Goal: Information Seeking & Learning: Learn about a topic

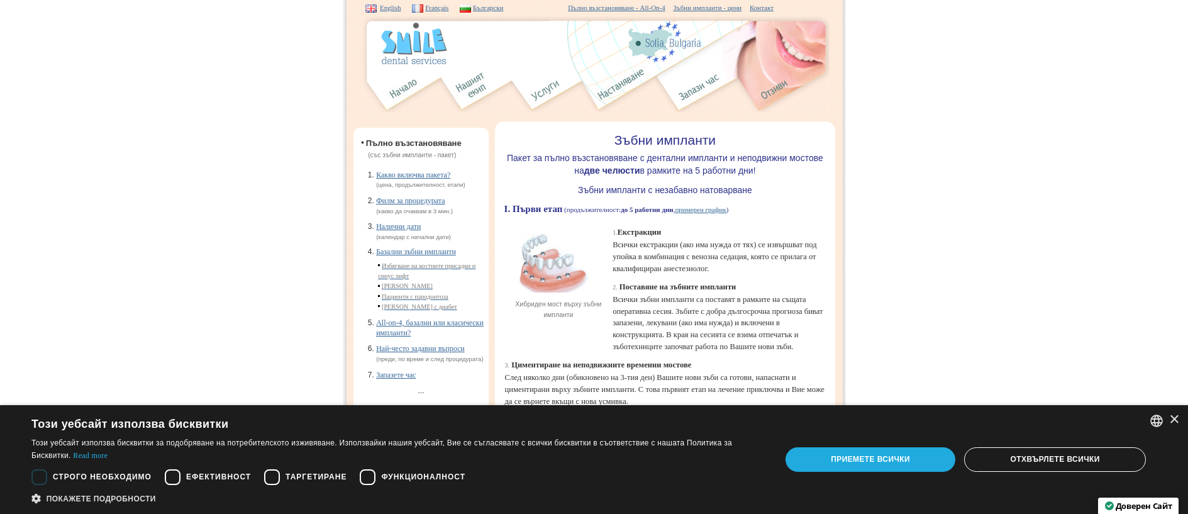
click at [868, 455] on div "Приемете всички" at bounding box center [870, 459] width 170 height 24
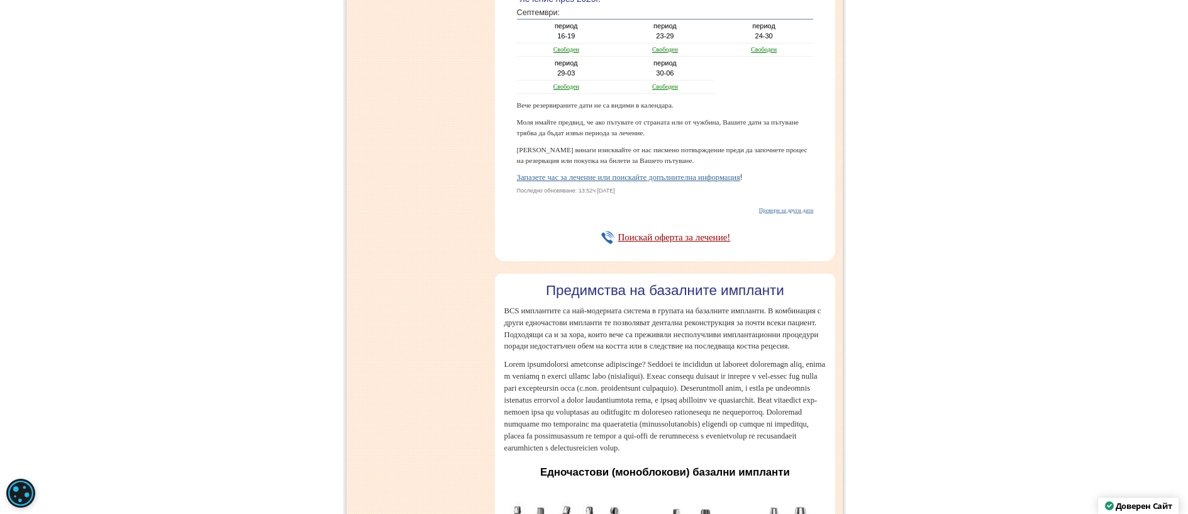
scroll to position [1697, 0]
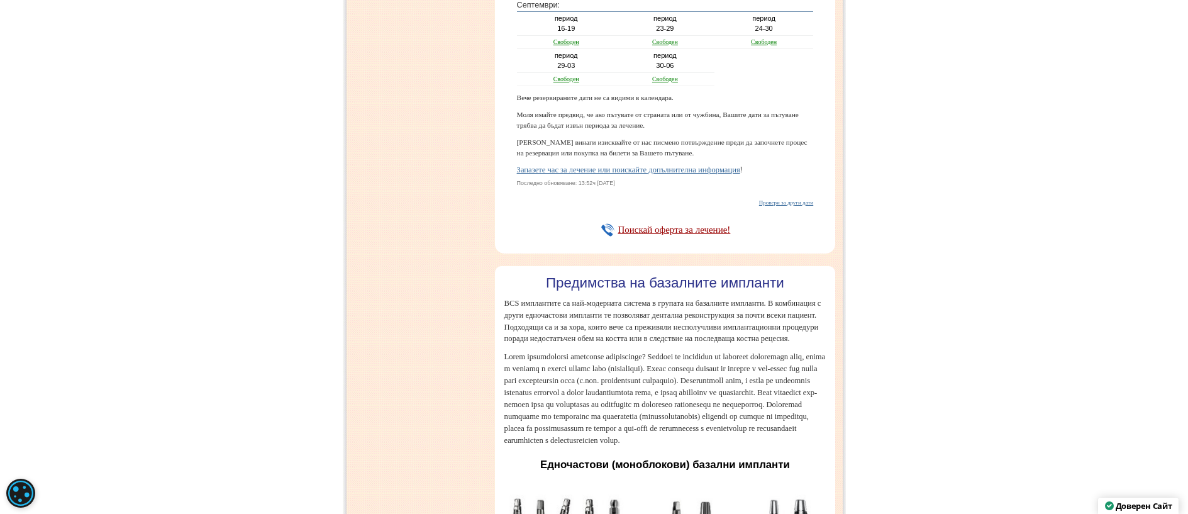
click at [761, 45] on link "Свободен" at bounding box center [764, 41] width 26 height 7
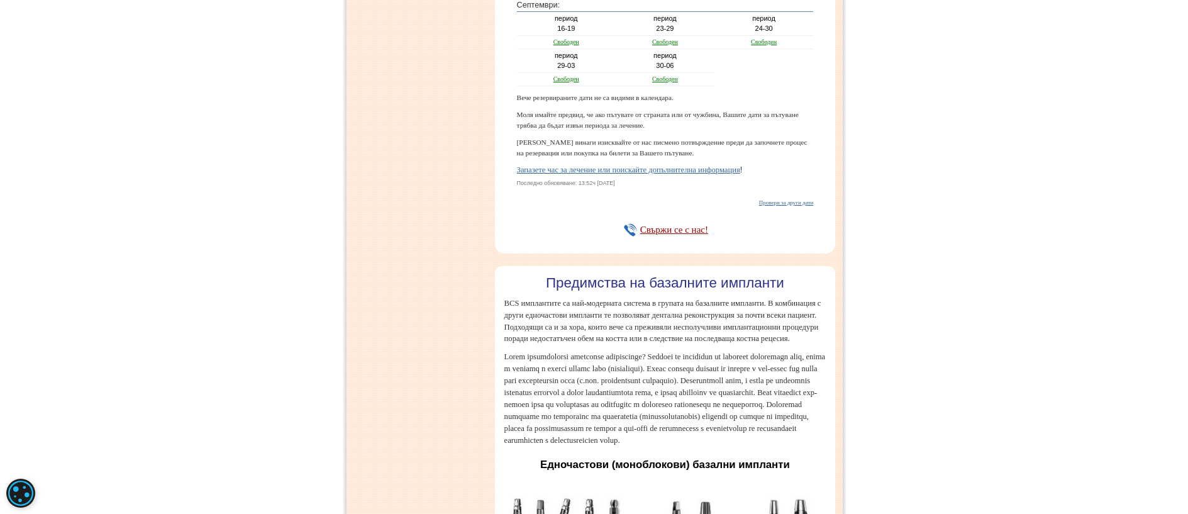
click at [670, 82] on link "Свободен" at bounding box center [665, 78] width 26 height 7
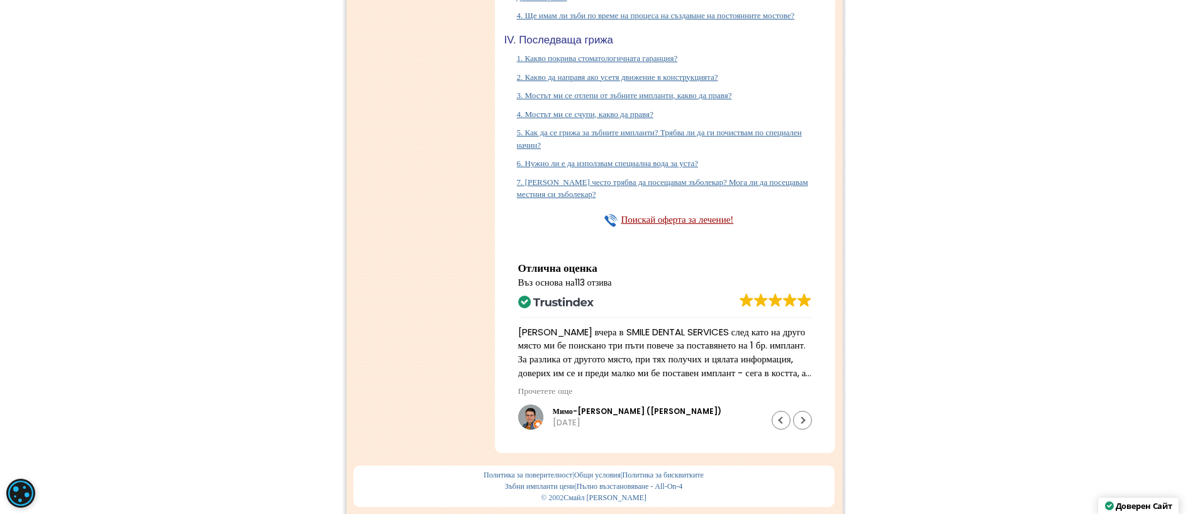
scroll to position [6601, 0]
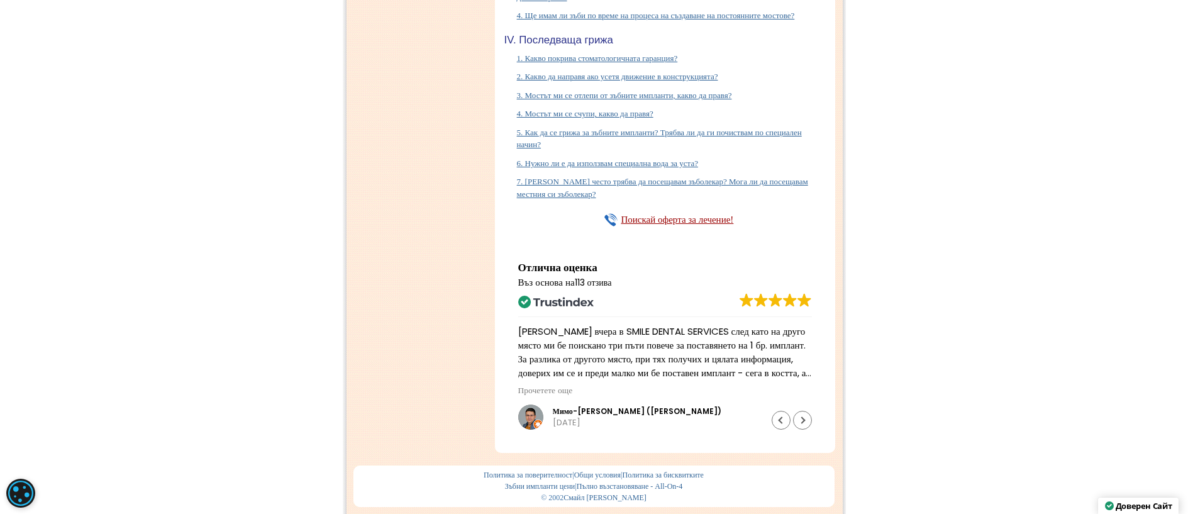
scroll to position [7607, 0]
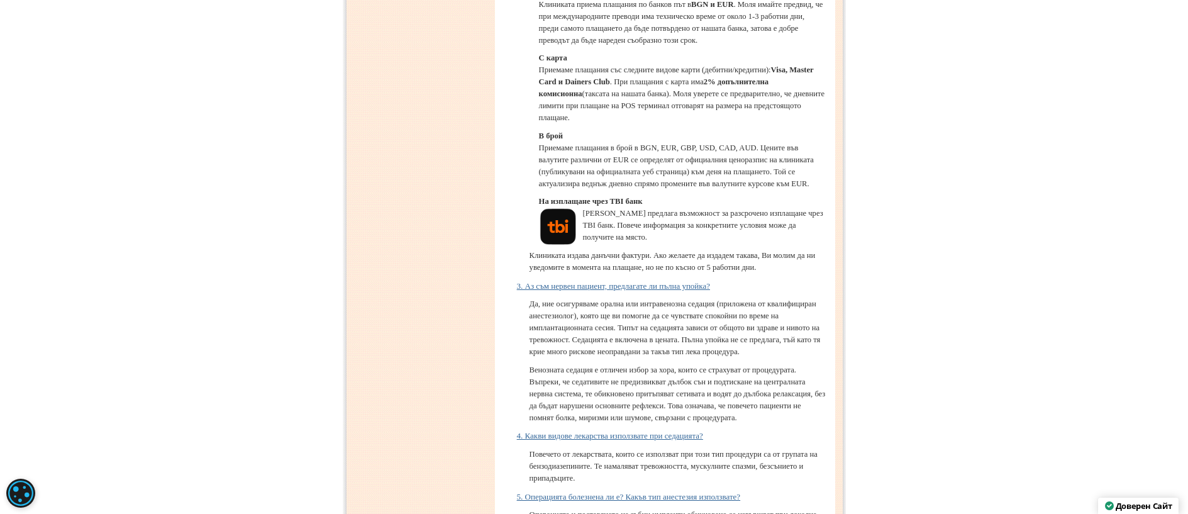
scroll to position [6287, 0]
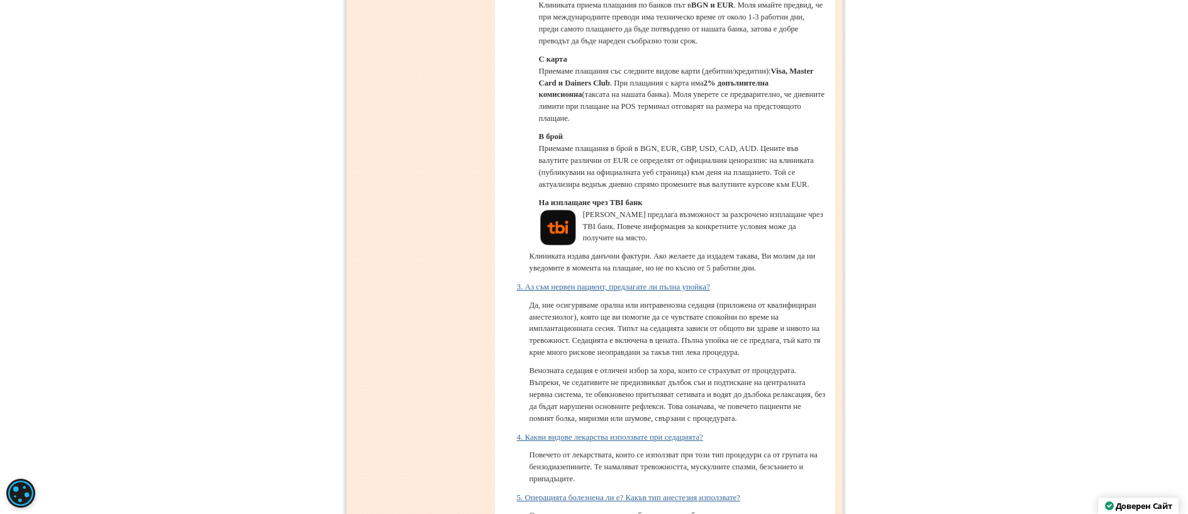
scroll to position [6664, 0]
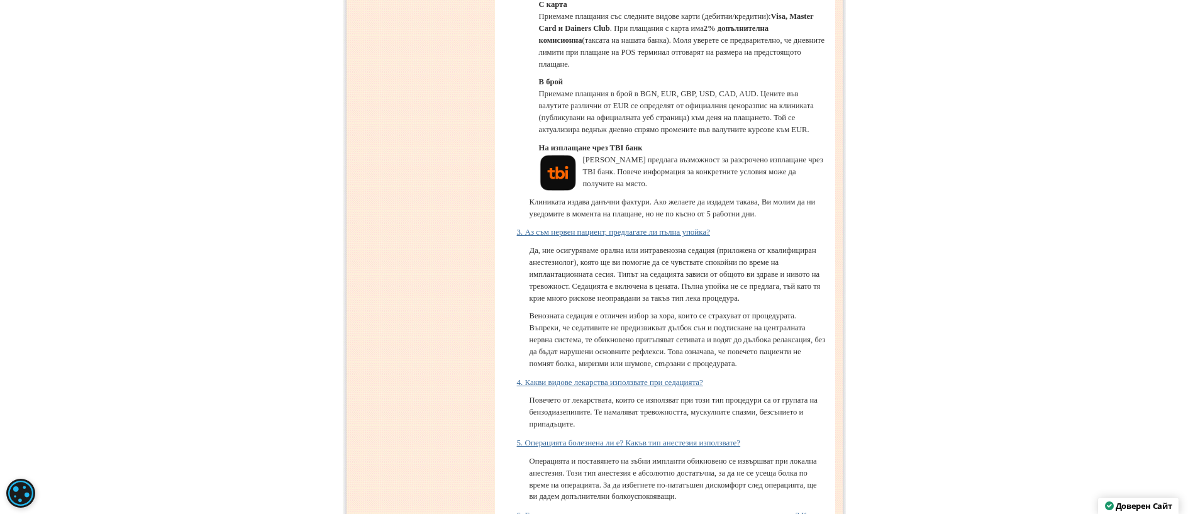
scroll to position [6853, 0]
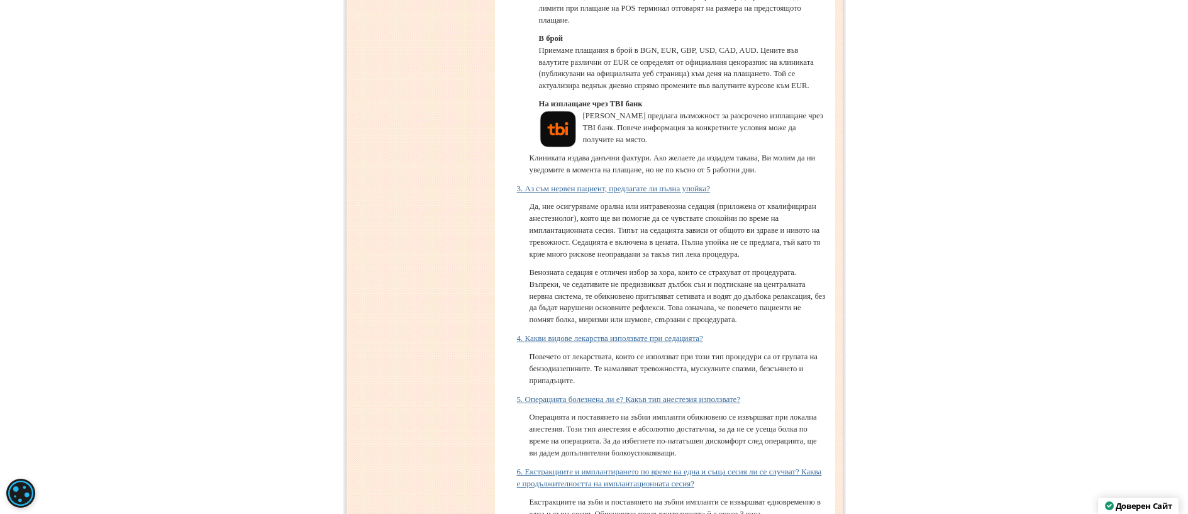
scroll to position [7104, 0]
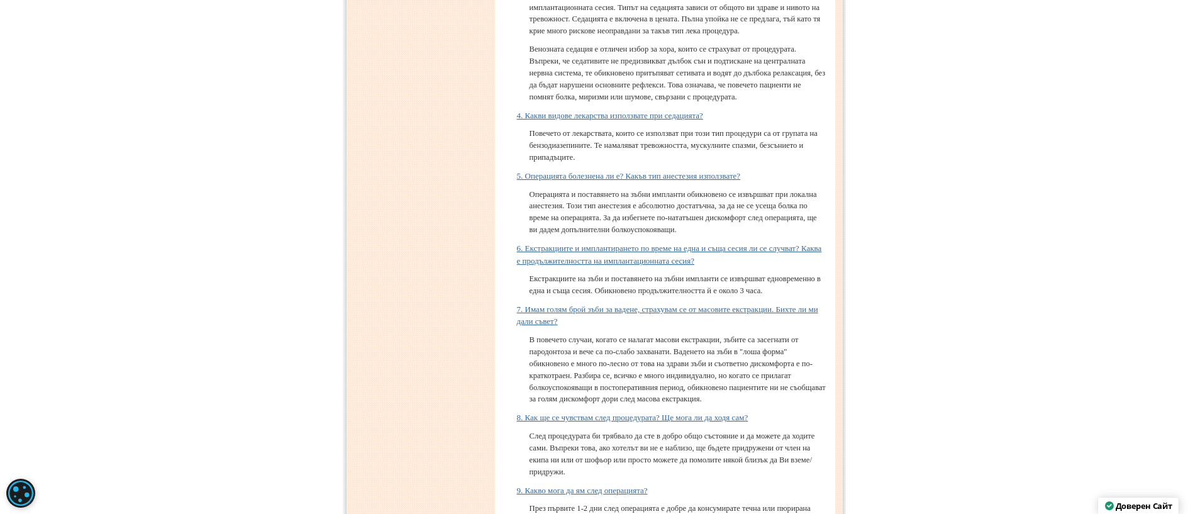
scroll to position [7544, 0]
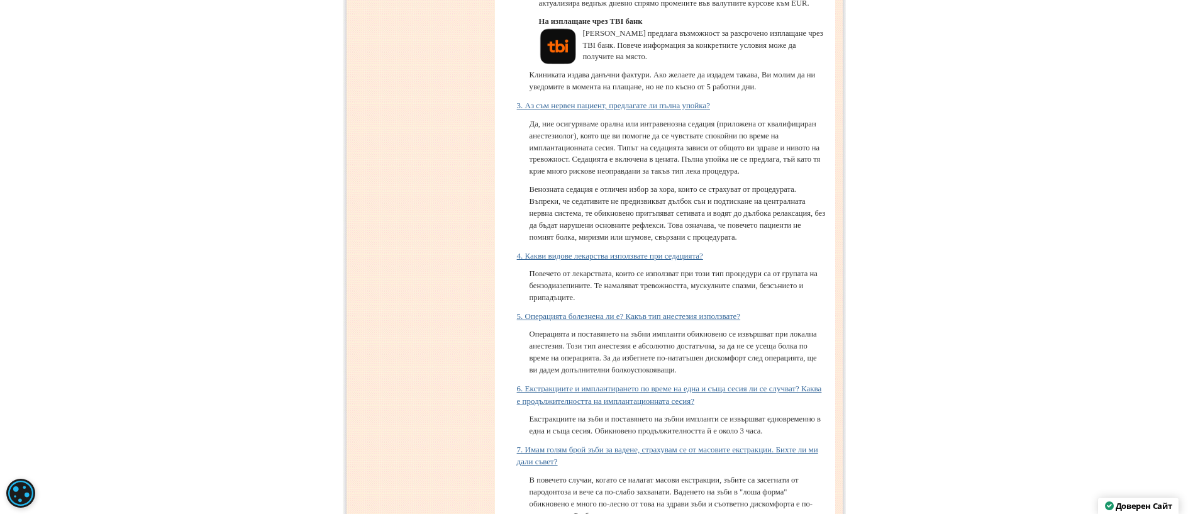
scroll to position [7607, 0]
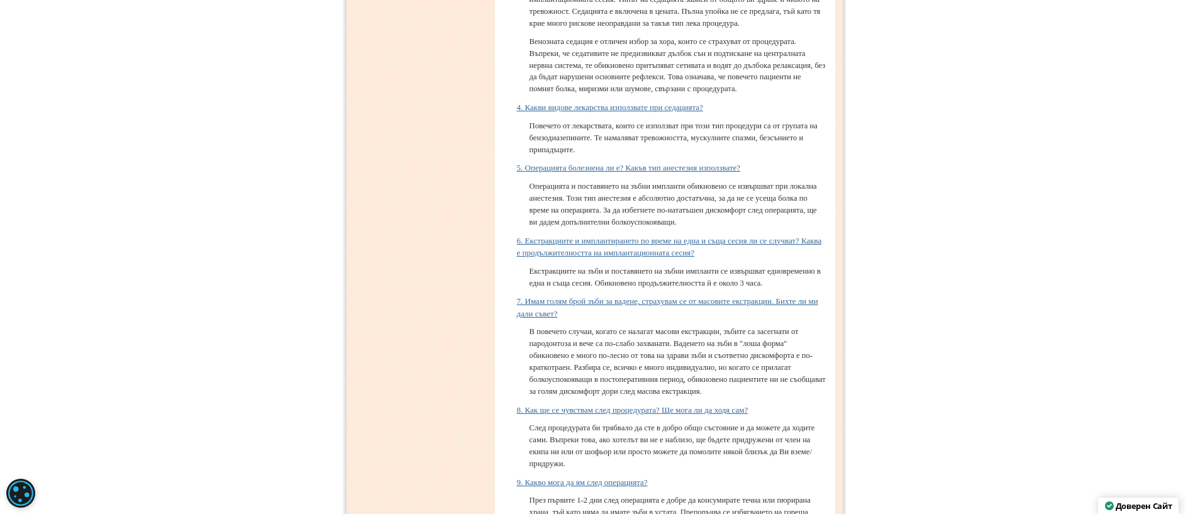
scroll to position [7921, 0]
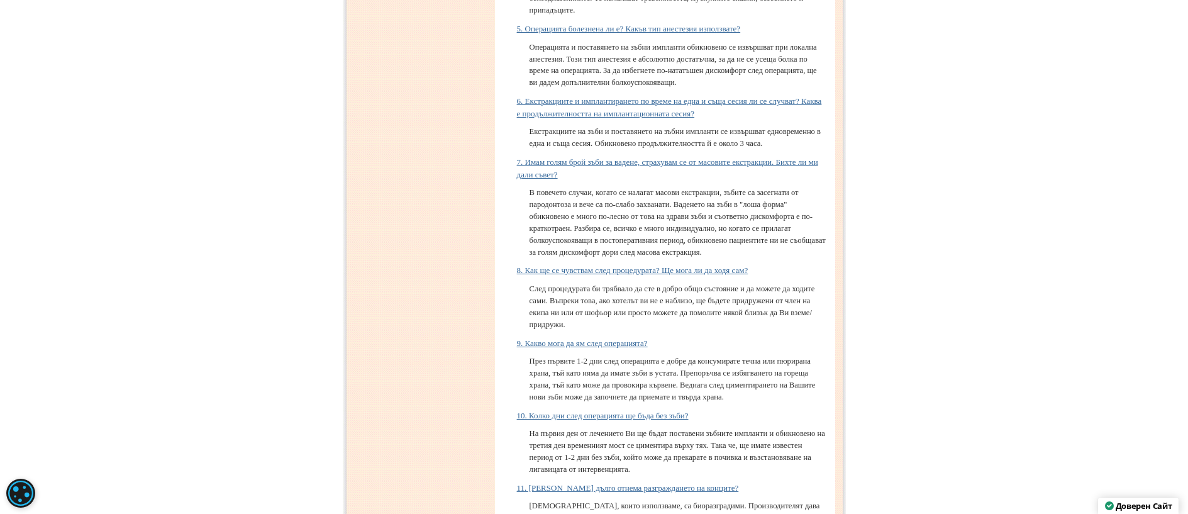
scroll to position [8110, 0]
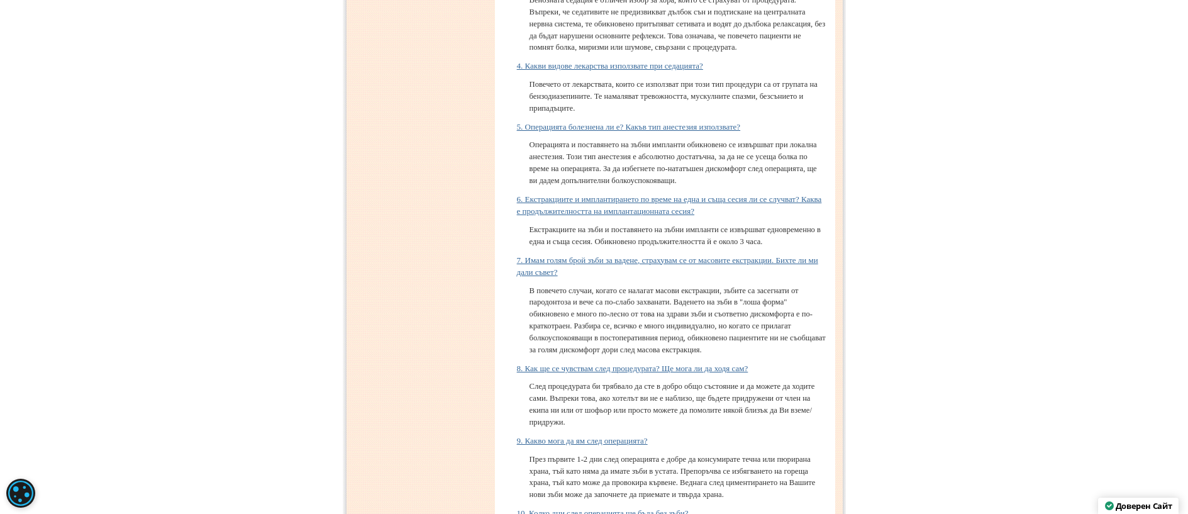
scroll to position [8236, 0]
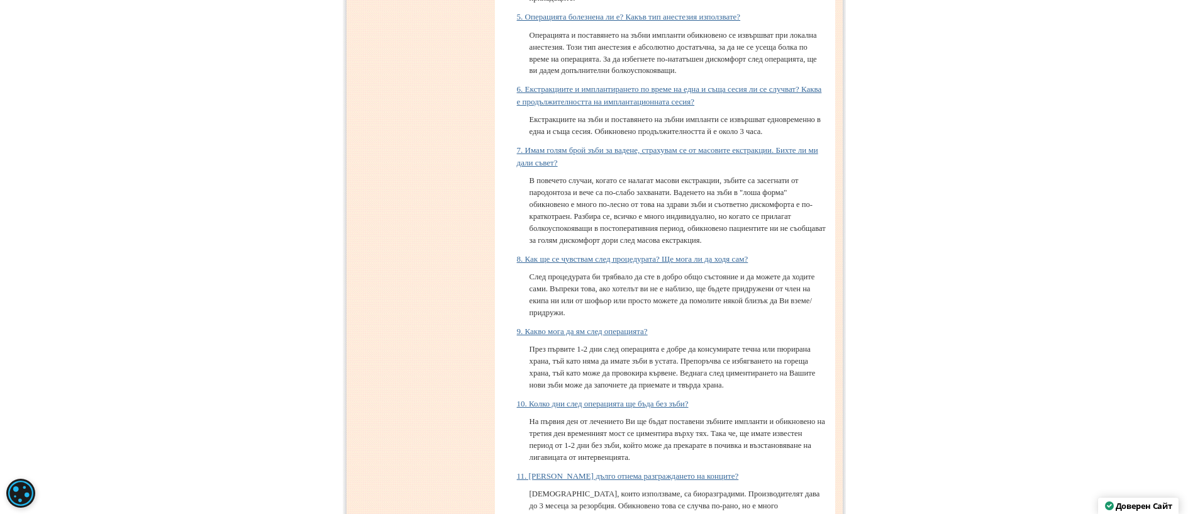
scroll to position [8424, 0]
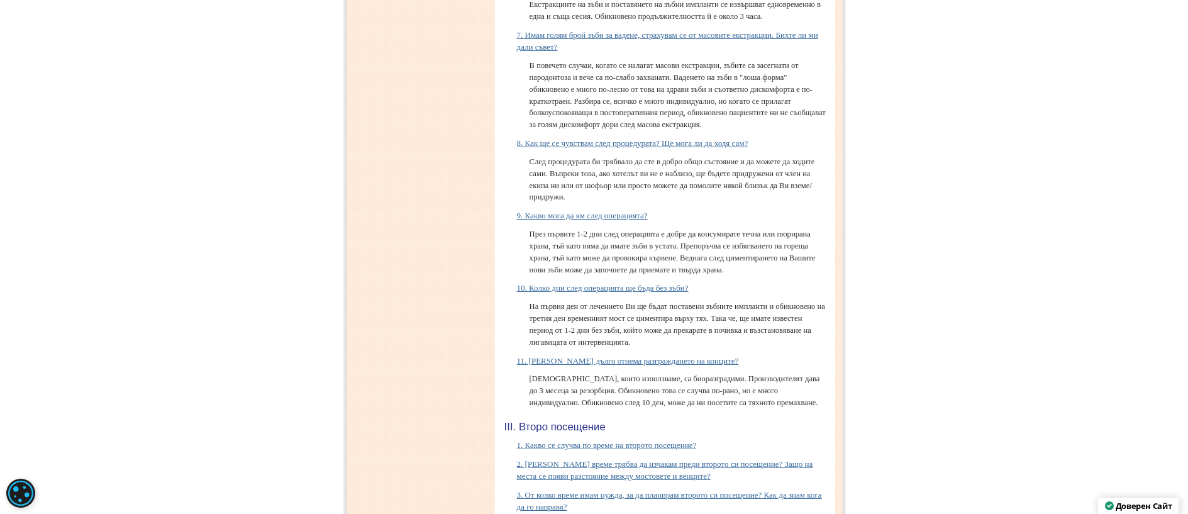
scroll to position [8550, 0]
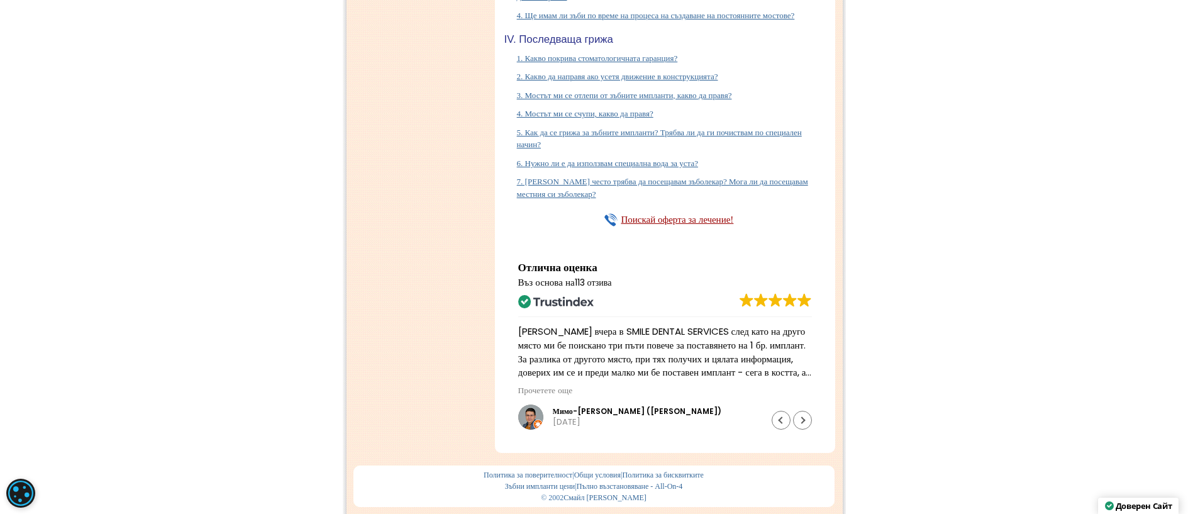
scroll to position [10185, 0]
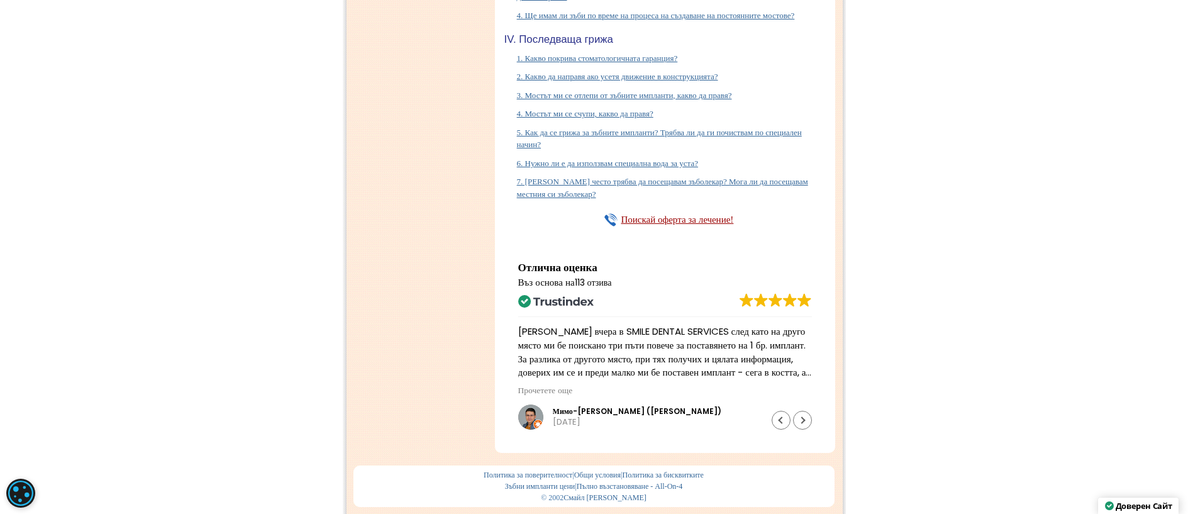
click at [666, 19] on link "4. Ще имам ли зъби по време на процеса на създаване на постоянните мостове?" at bounding box center [656, 14] width 278 height 9
click at [587, 63] on link "1. Какво покрива стоматологичната гаранция?" at bounding box center [597, 57] width 161 height 9
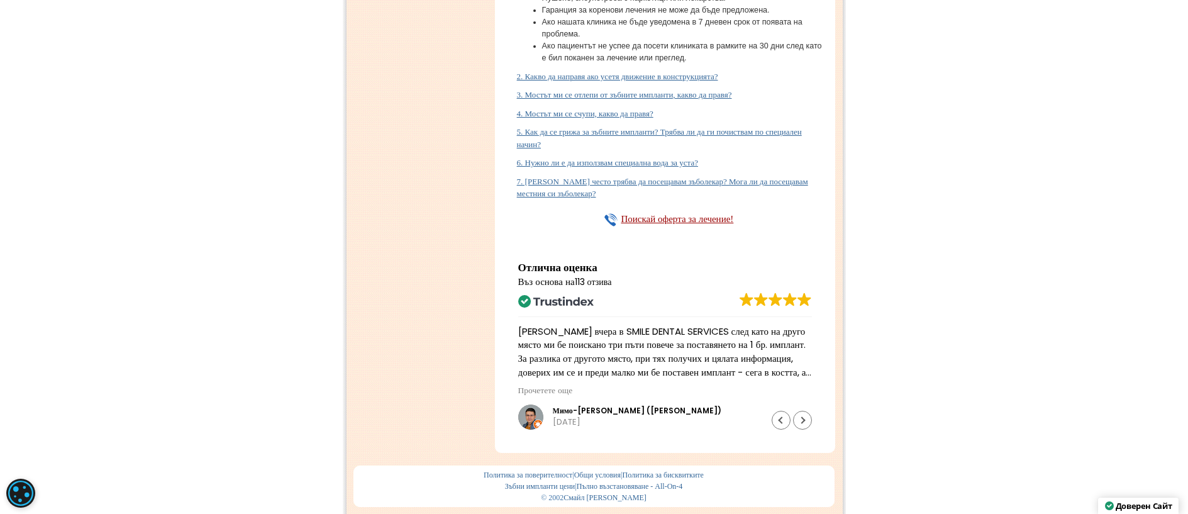
scroll to position [11316, 0]
click at [588, 81] on link "2. Какво да направя ако усетя движение в конструкцията?" at bounding box center [617, 76] width 201 height 9
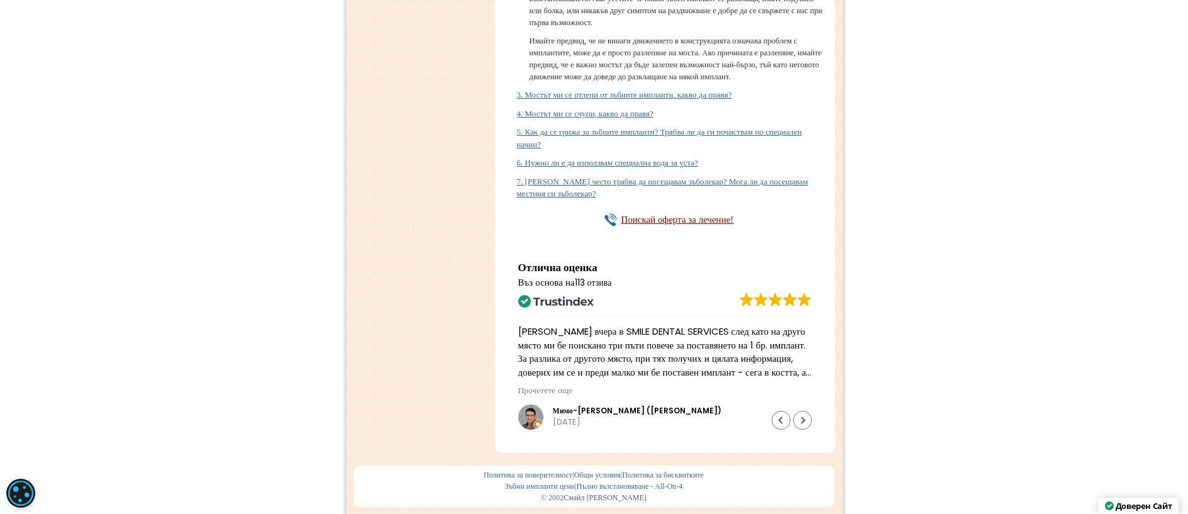
scroll to position [11505, 0]
click at [666, 99] on link "3. Мостът ми се отлепи от зъбните импланти, какво да правя?" at bounding box center [624, 94] width 215 height 9
